Goal: Task Accomplishment & Management: Use online tool/utility

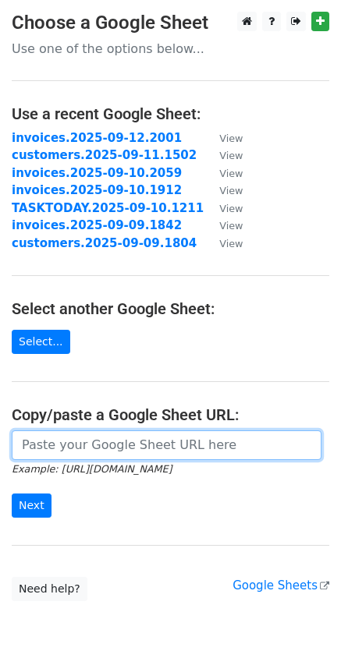
click at [142, 440] on input "url" at bounding box center [166, 445] width 309 height 30
paste input "https://docs.google.com/spreadsheets/d/1qA9mSI12hLO-qR8kutb1eY1lNj8e-rQiU1hmvdb…"
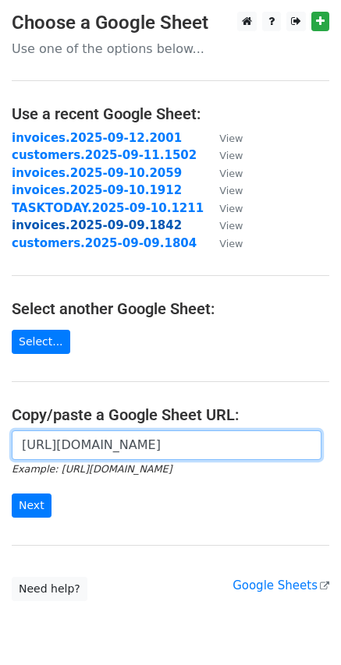
type input "https://docs.google.com/spreadsheets/d/1qA9mSI12hLO-qR8kutb1eY1lNj8e-rQiU1hmvdb…"
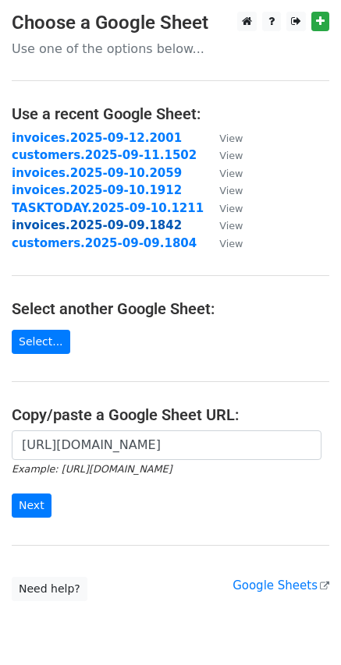
scroll to position [0, 0]
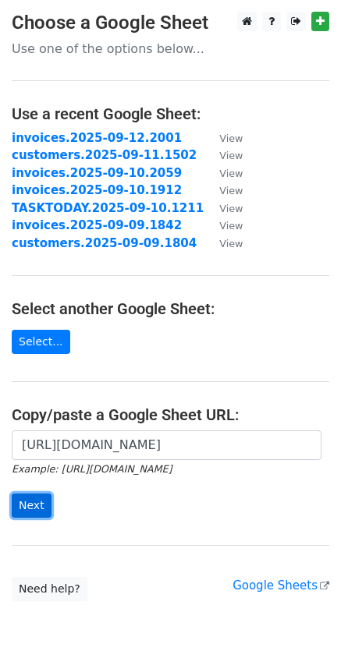
click at [25, 500] on input "Next" at bounding box center [32, 505] width 40 height 24
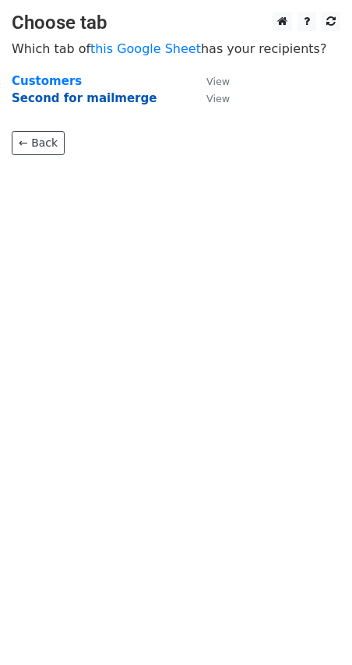
click at [83, 104] on strong "Second for mailmerge" at bounding box center [84, 98] width 145 height 14
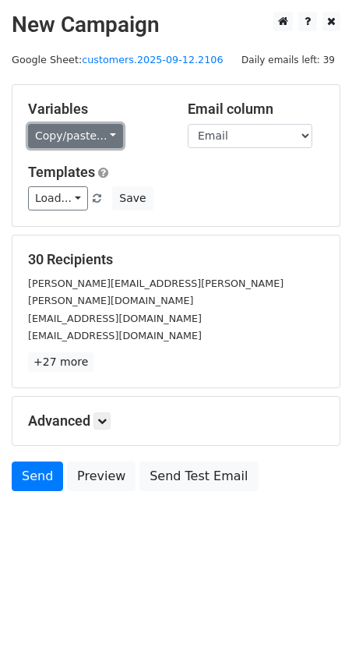
click at [94, 140] on link "Copy/paste..." at bounding box center [75, 136] width 95 height 24
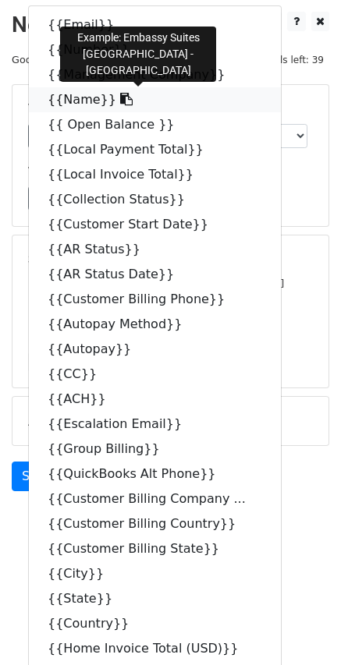
click at [120, 101] on icon at bounding box center [126, 99] width 12 height 12
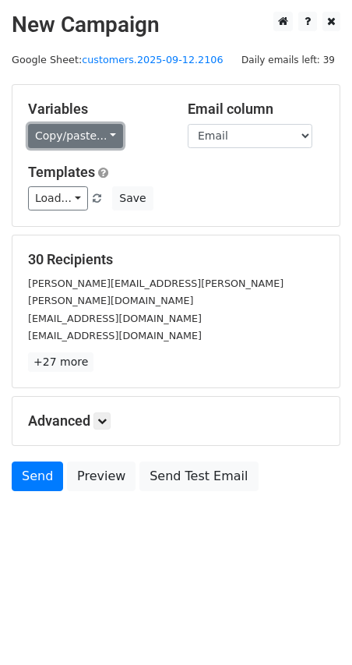
click at [104, 140] on link "Copy/paste..." at bounding box center [75, 136] width 95 height 24
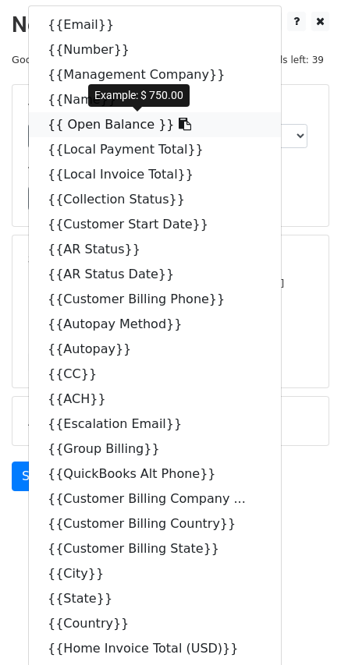
drag, startPoint x: 154, startPoint y: 123, endPoint x: 61, endPoint y: 159, distance: 99.5
click at [179, 123] on icon at bounding box center [185, 124] width 12 height 12
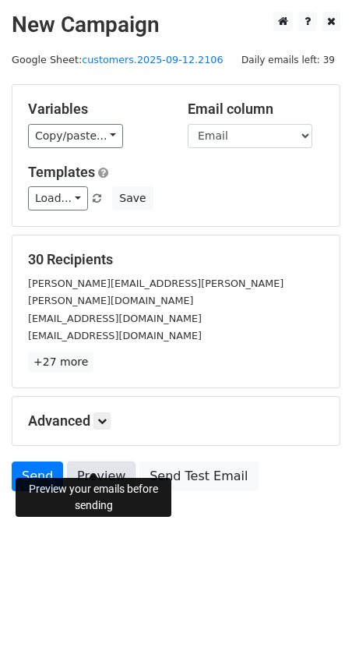
click at [91, 462] on link "Preview" at bounding box center [101, 477] width 69 height 30
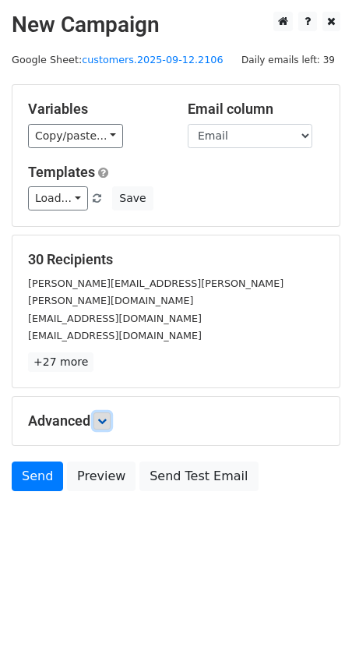
click at [106, 416] on icon at bounding box center [101, 420] width 9 height 9
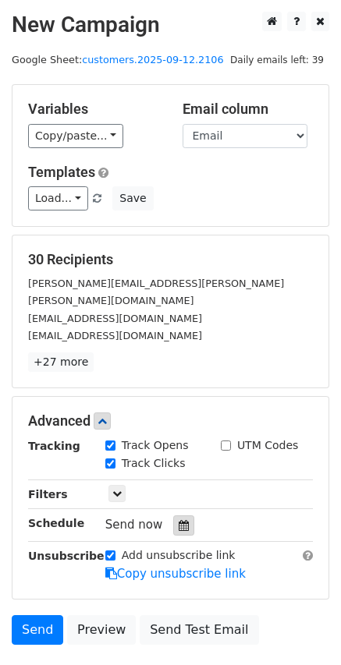
click at [182, 515] on div at bounding box center [183, 525] width 21 height 20
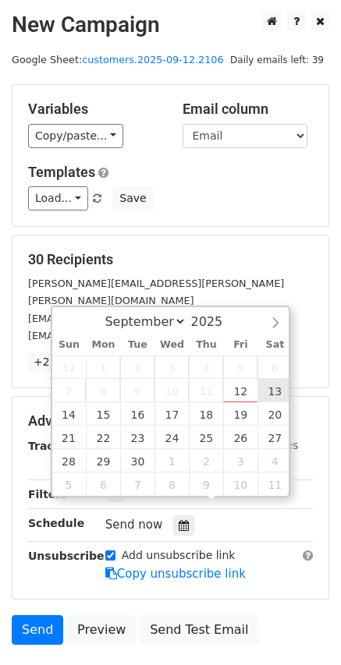
type input "[DATE] 12:00"
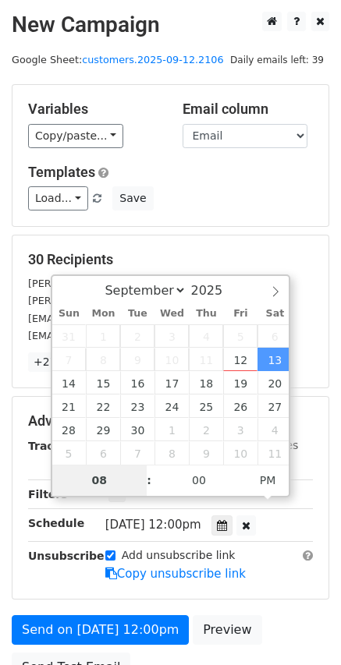
type input "08"
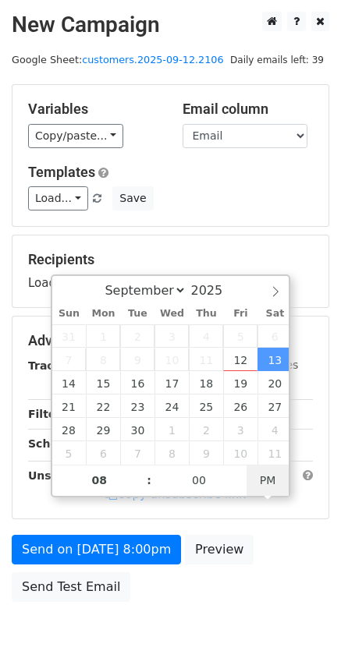
type input "[DATE] 08:00"
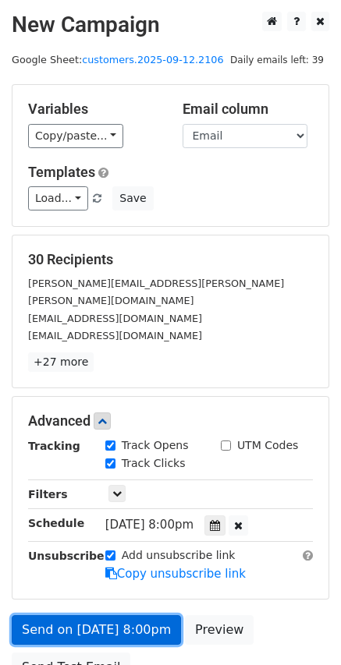
click at [37, 619] on link "Send on [DATE] 8:00pm" at bounding box center [96, 630] width 169 height 30
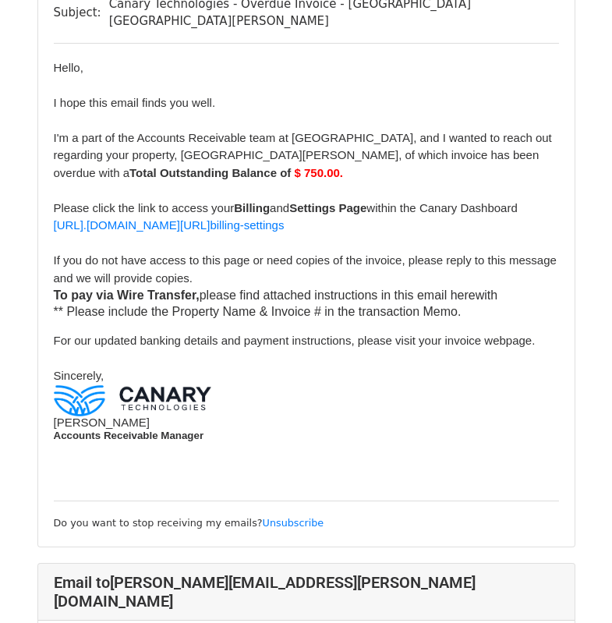
scroll to position [10453, 0]
